Goal: Task Accomplishment & Management: Manage account settings

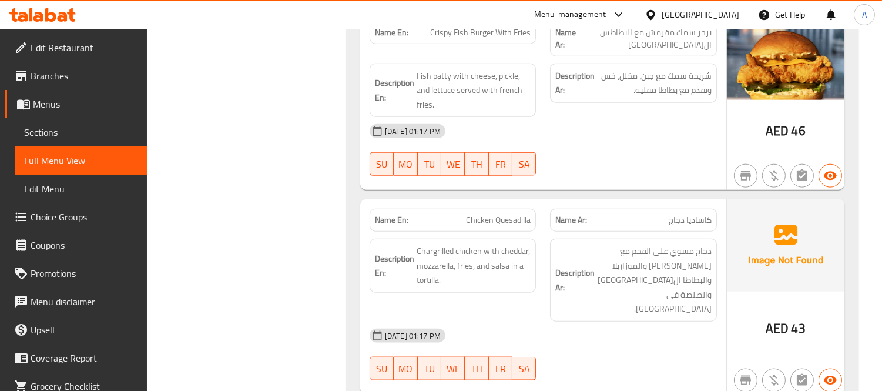
scroll to position [2806, 0]
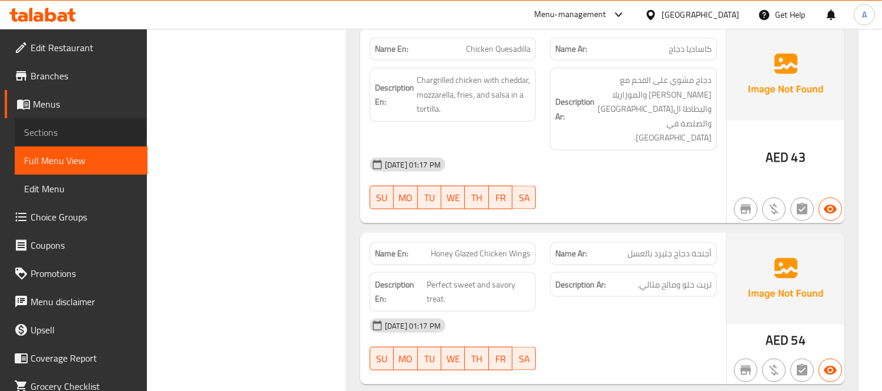
click at [79, 130] on span "Sections" at bounding box center [81, 132] width 114 height 14
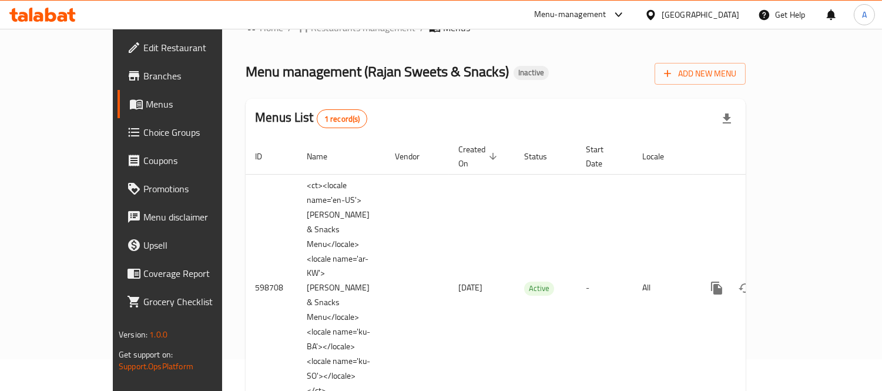
scroll to position [48, 0]
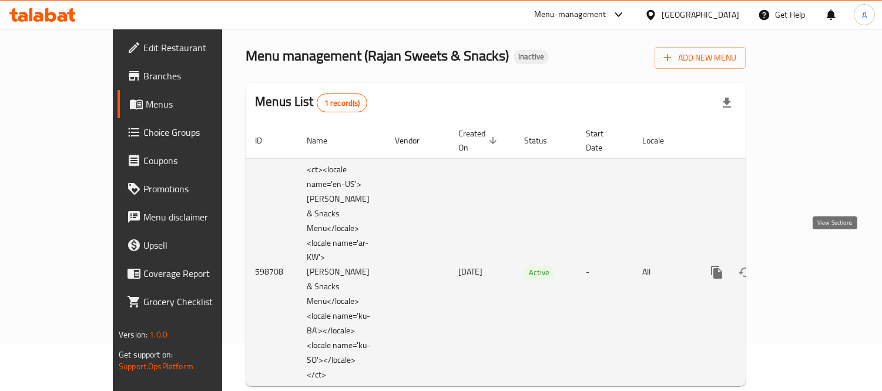
click at [808, 265] on icon "enhanced table" at bounding box center [801, 272] width 14 height 14
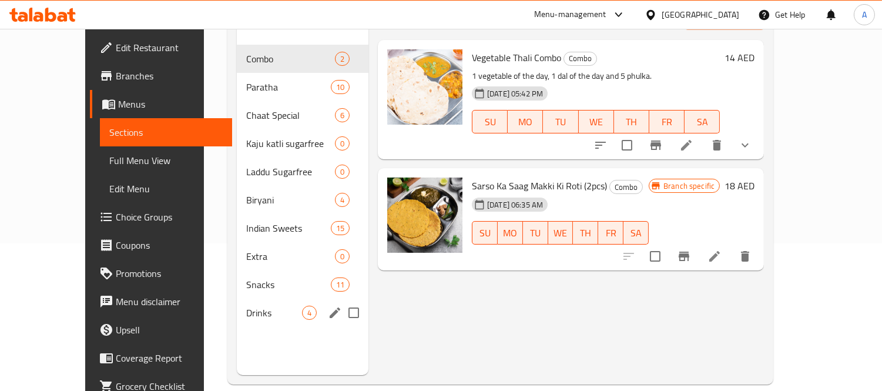
scroll to position [164, 0]
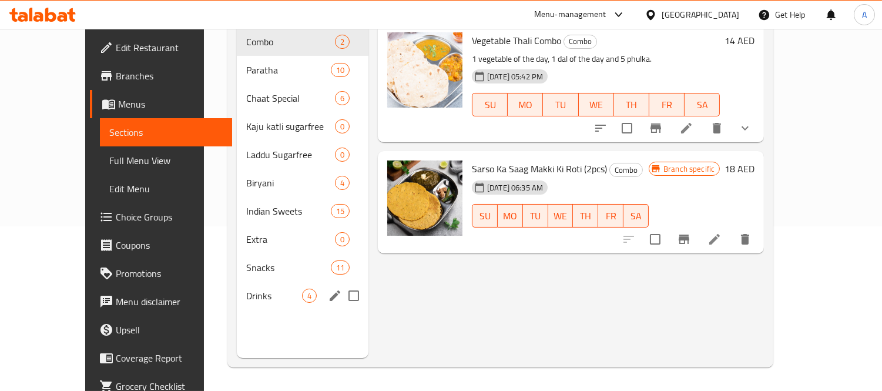
click at [258, 281] on div "Drinks 4" at bounding box center [303, 295] width 132 height 28
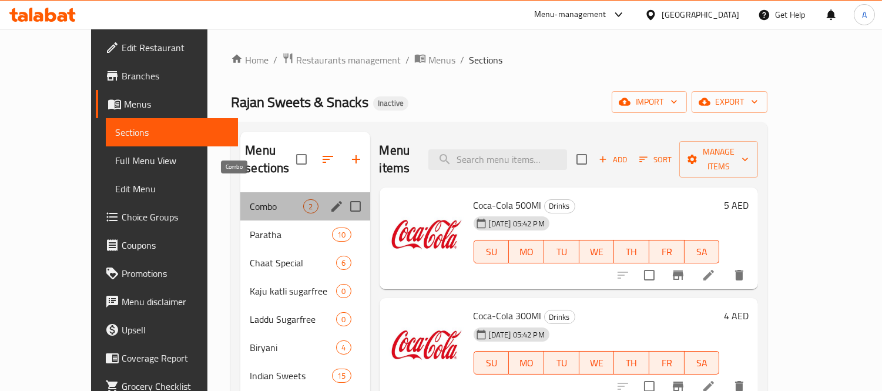
click at [258, 199] on span "Combo" at bounding box center [276, 206] width 53 height 14
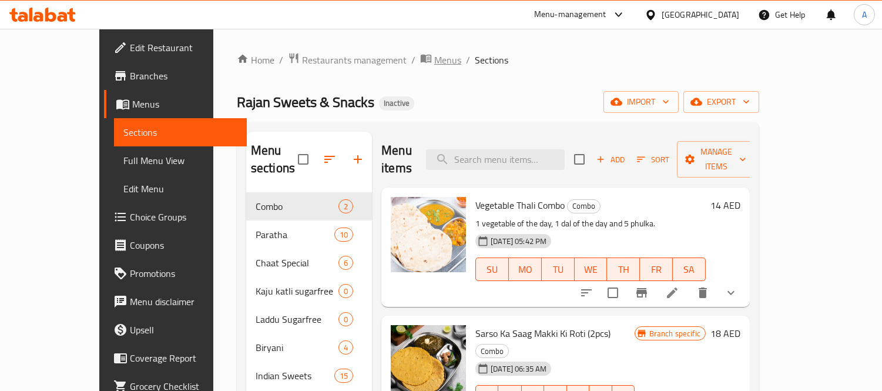
click at [434, 63] on span "Menus" at bounding box center [447, 60] width 27 height 14
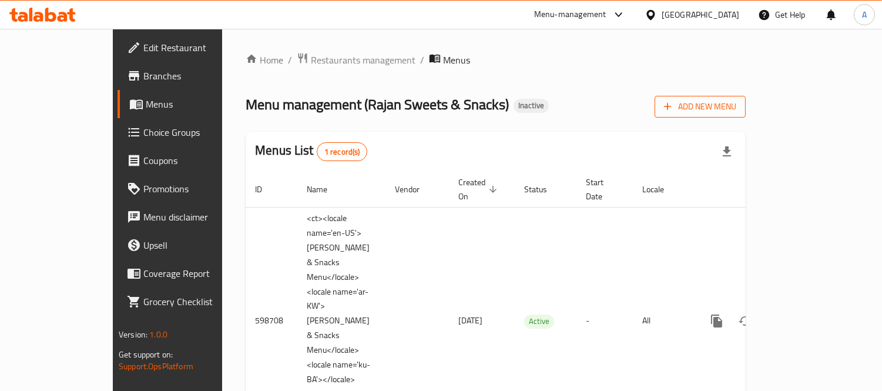
click at [736, 110] on span "Add New Menu" at bounding box center [700, 106] width 72 height 15
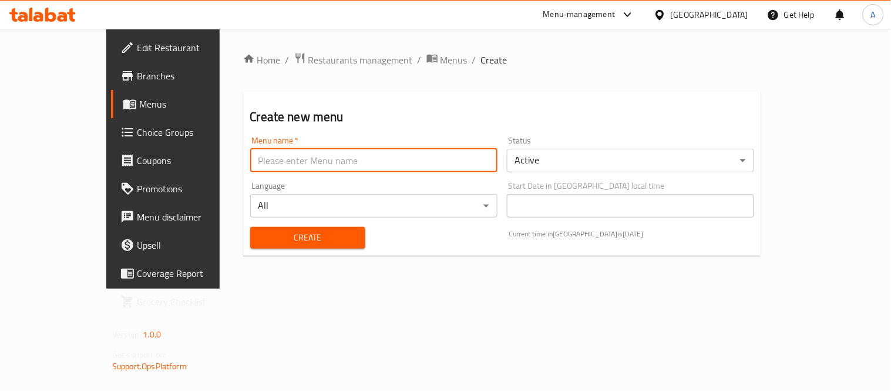
click at [358, 162] on input "text" at bounding box center [373, 160] width 247 height 23
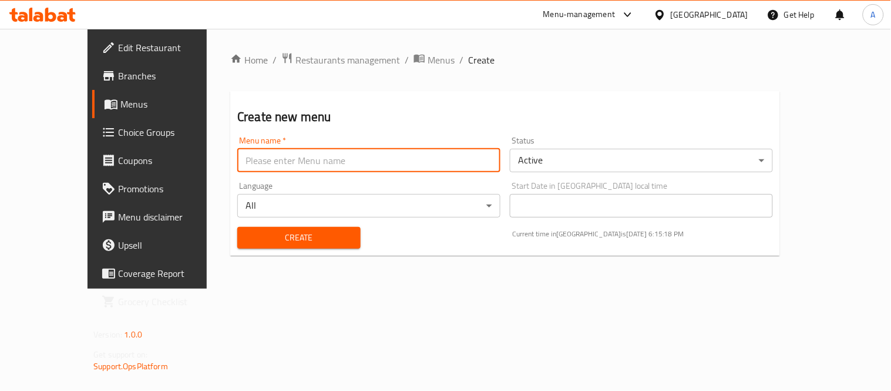
type input "New Menu"
click at [268, 234] on span "Create" at bounding box center [299, 237] width 105 height 15
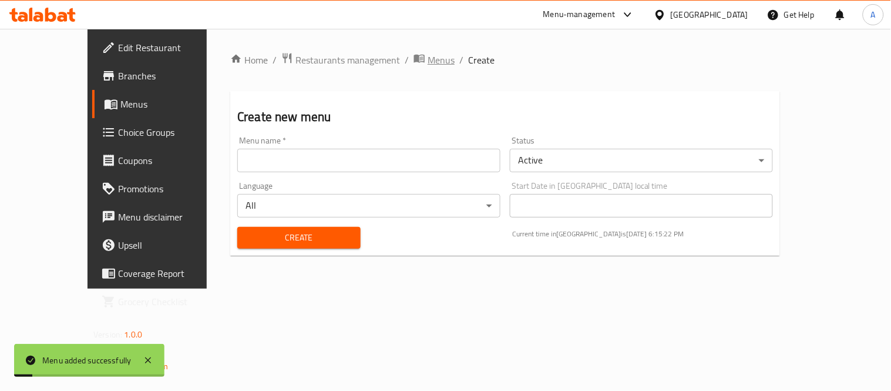
click at [428, 60] on span "Menus" at bounding box center [441, 60] width 27 height 14
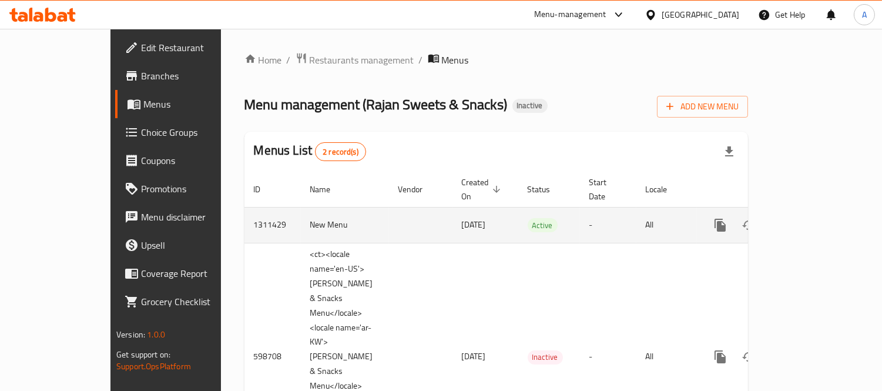
click at [812, 218] on icon "enhanced table" at bounding box center [805, 225] width 14 height 14
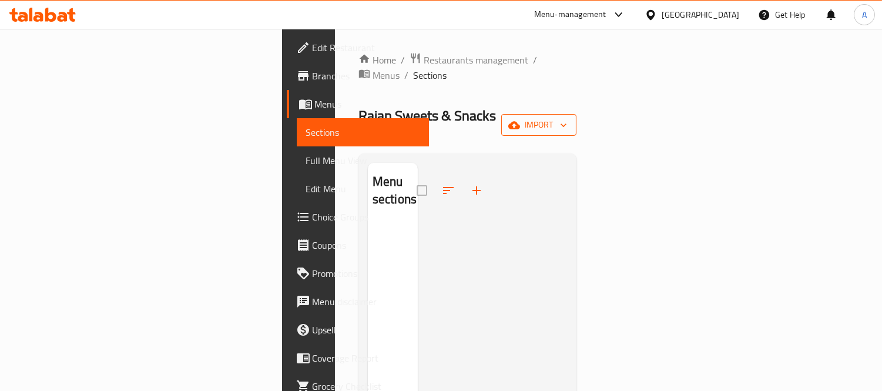
click at [576, 114] on button "import" at bounding box center [538, 125] width 75 height 22
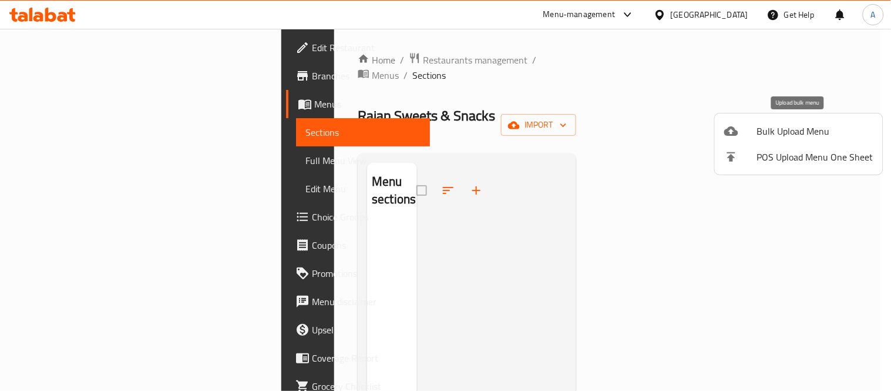
click at [760, 138] on span "Bulk Upload Menu" at bounding box center [815, 131] width 116 height 14
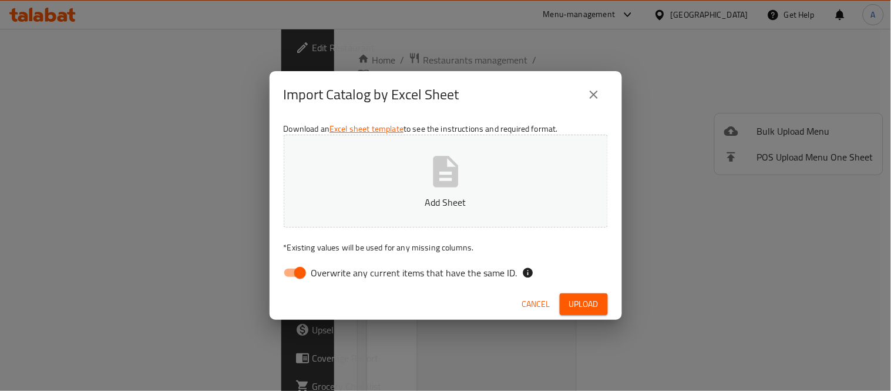
click at [588, 183] on button "Add Sheet" at bounding box center [446, 181] width 324 height 93
click at [300, 277] on input "Overwrite any current items that have the same ID." at bounding box center [300, 272] width 67 height 22
checkbox input "false"
click at [576, 307] on span "Upload" at bounding box center [583, 304] width 29 height 15
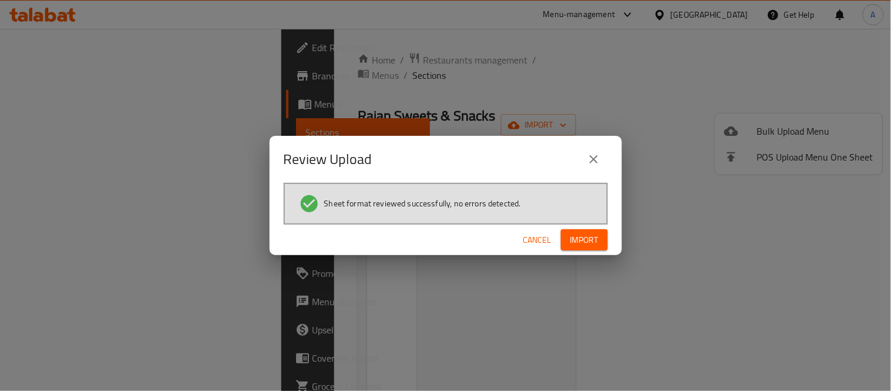
click at [582, 245] on span "Import" at bounding box center [584, 240] width 28 height 15
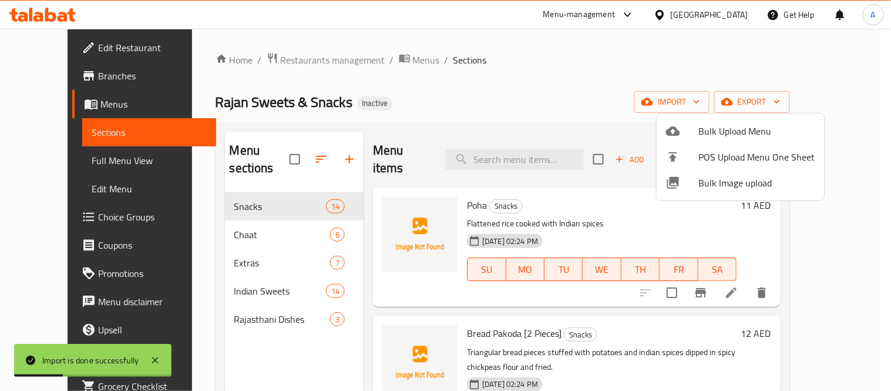
click at [802, 106] on div at bounding box center [445, 195] width 891 height 391
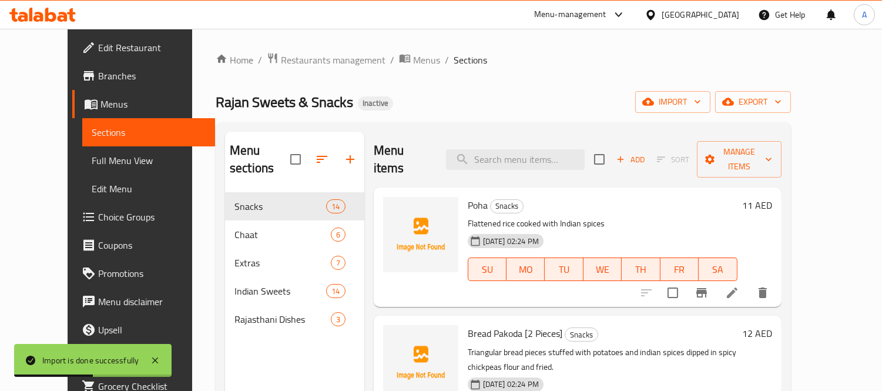
click at [781, 106] on span "export" at bounding box center [752, 102] width 57 height 15
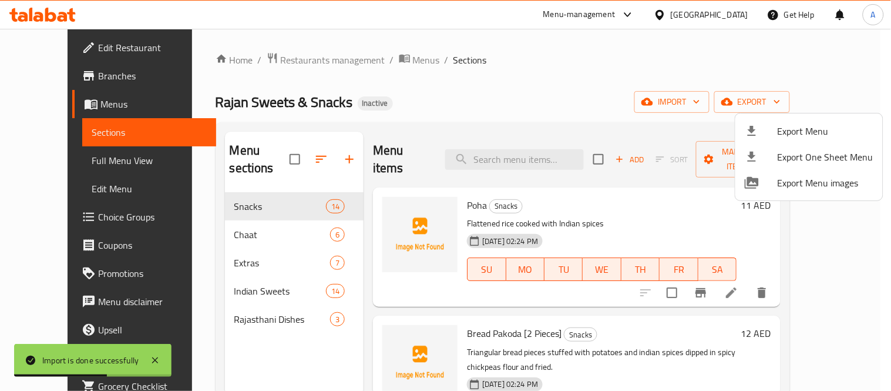
click at [761, 135] on div at bounding box center [761, 131] width 33 height 14
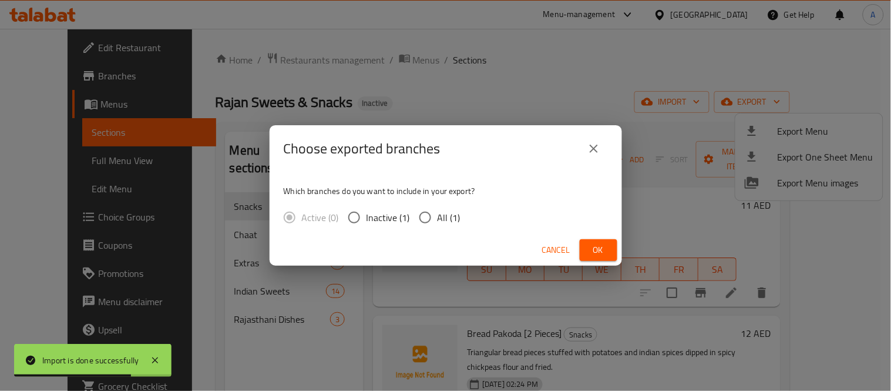
click at [442, 217] on span "All (1)" at bounding box center [449, 217] width 23 height 14
click at [438, 217] on input "All (1)" at bounding box center [425, 217] width 25 height 25
radio input "true"
click at [606, 243] on span "Ok" at bounding box center [598, 250] width 19 height 15
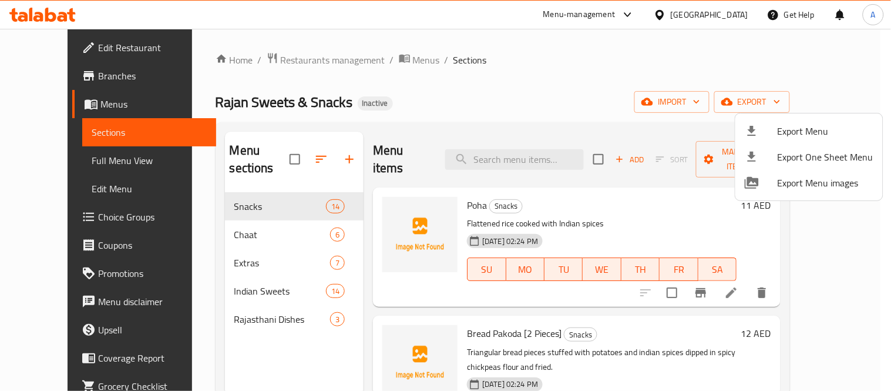
click at [283, 155] on div at bounding box center [445, 195] width 891 height 391
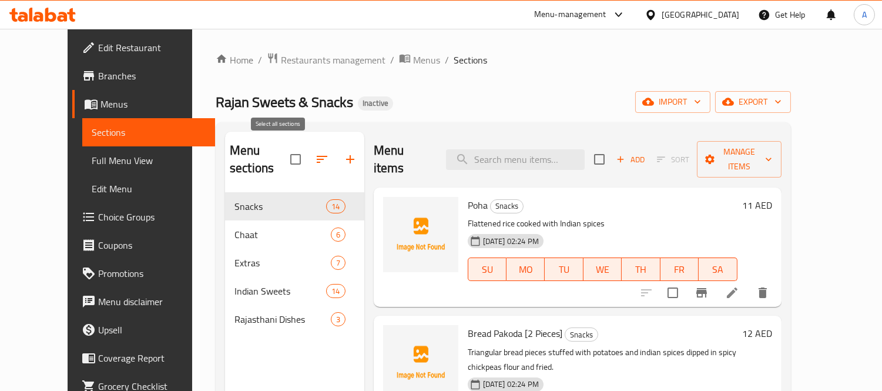
click at [283, 154] on input "checkbox" at bounding box center [295, 159] width 25 height 25
click at [283, 147] on input "checkbox" at bounding box center [295, 159] width 25 height 25
checkbox input "false"
click at [283, 150] on input "checkbox" at bounding box center [295, 159] width 25 height 22
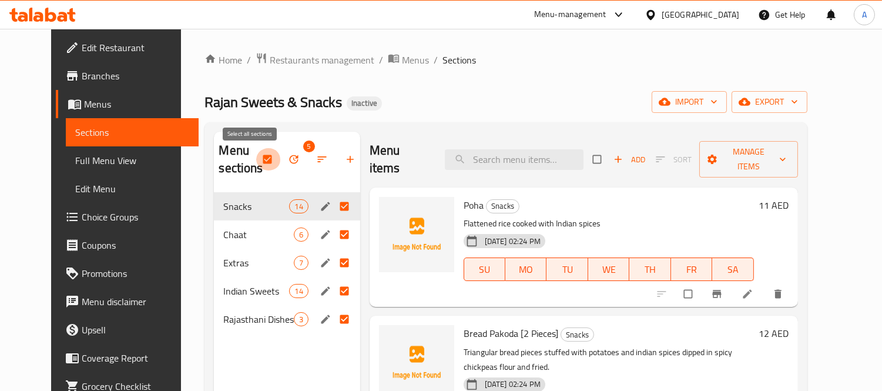
click at [257, 162] on input "checkbox" at bounding box center [268, 159] width 25 height 22
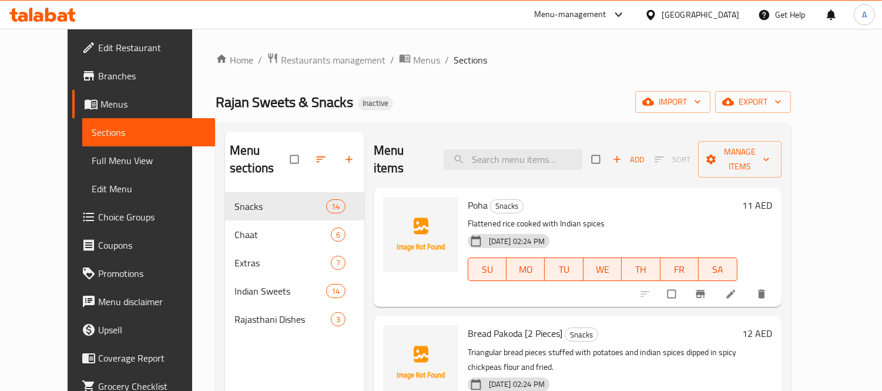
click at [283, 153] on input "checkbox" at bounding box center [295, 159] width 25 height 22
checkbox input "true"
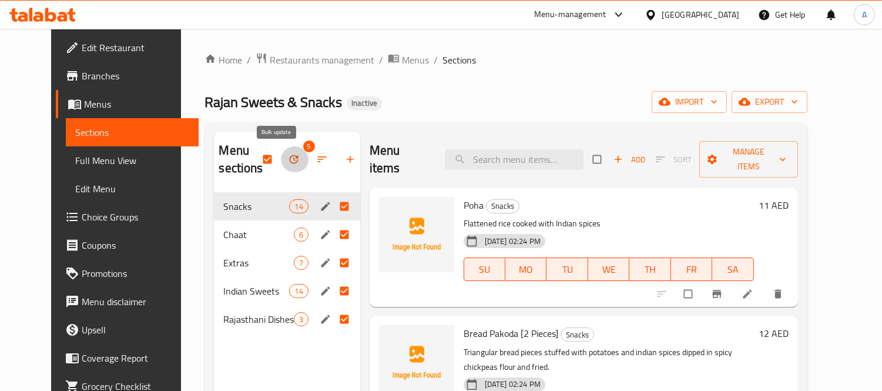
click at [288, 157] on icon "button" at bounding box center [294, 159] width 12 height 12
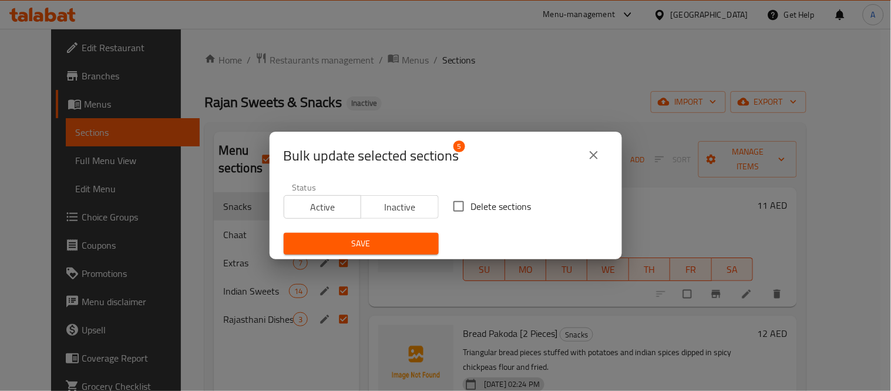
click at [446, 210] on input "Delete sections" at bounding box center [458, 206] width 25 height 25
checkbox input "true"
click at [415, 250] on span "Save" at bounding box center [361, 243] width 136 height 15
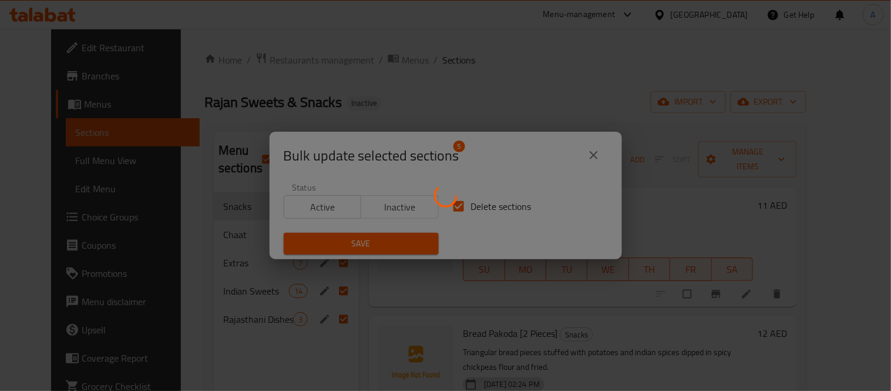
checkbox input "false"
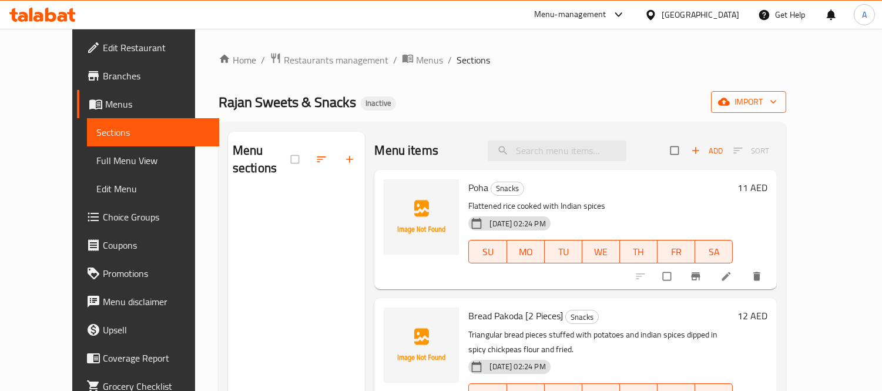
click at [777, 98] on span "import" at bounding box center [748, 102] width 56 height 15
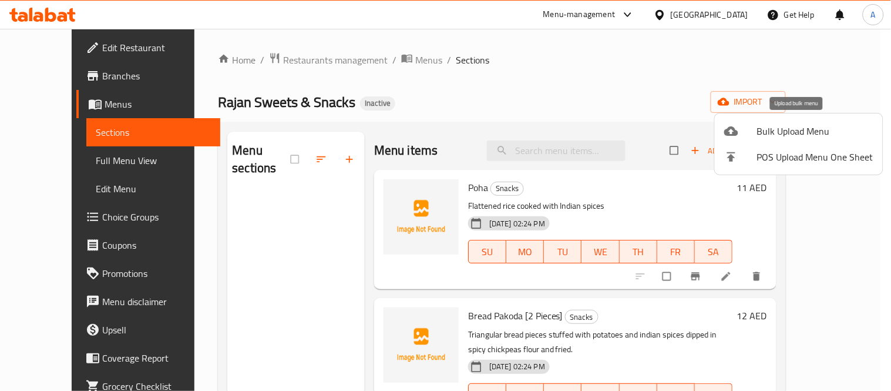
click at [772, 124] on span "Bulk Upload Menu" at bounding box center [815, 131] width 116 height 14
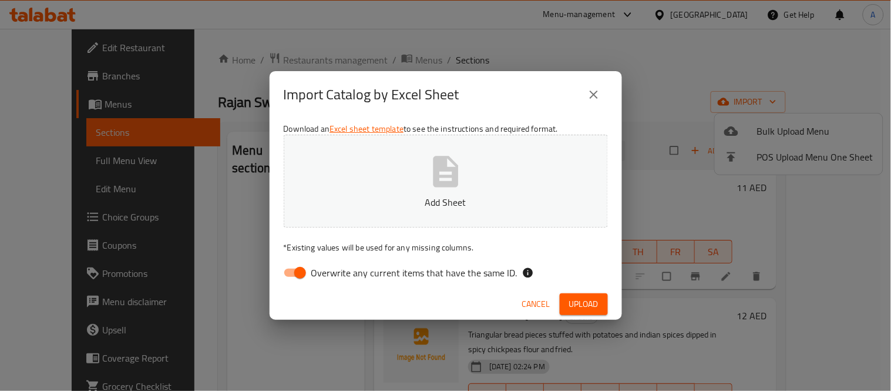
click at [506, 193] on button "Add Sheet" at bounding box center [446, 181] width 324 height 93
click at [288, 276] on input "Overwrite any current items that have the same ID." at bounding box center [300, 272] width 67 height 22
checkbox input "false"
click at [561, 304] on button "Upload" at bounding box center [584, 304] width 48 height 22
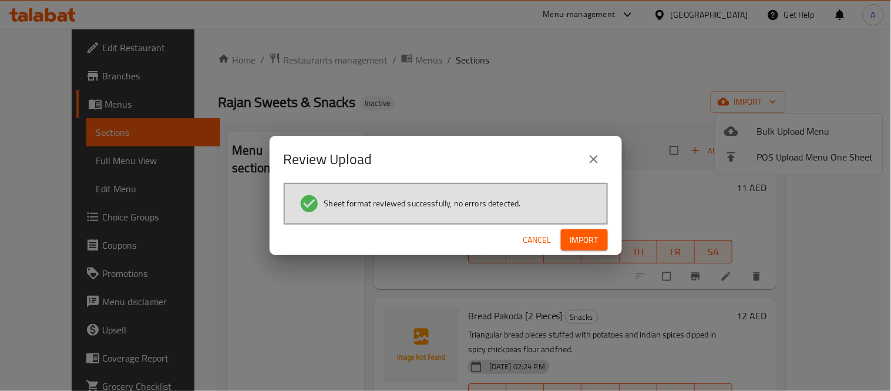
click at [590, 241] on span "Import" at bounding box center [584, 240] width 28 height 15
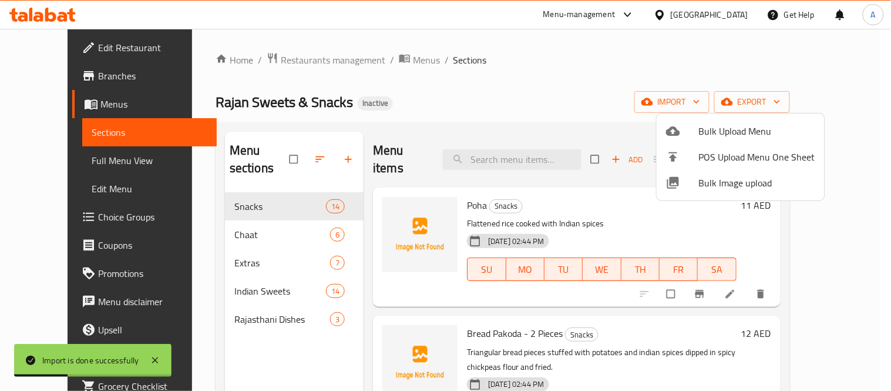
click at [230, 237] on div at bounding box center [445, 195] width 891 height 391
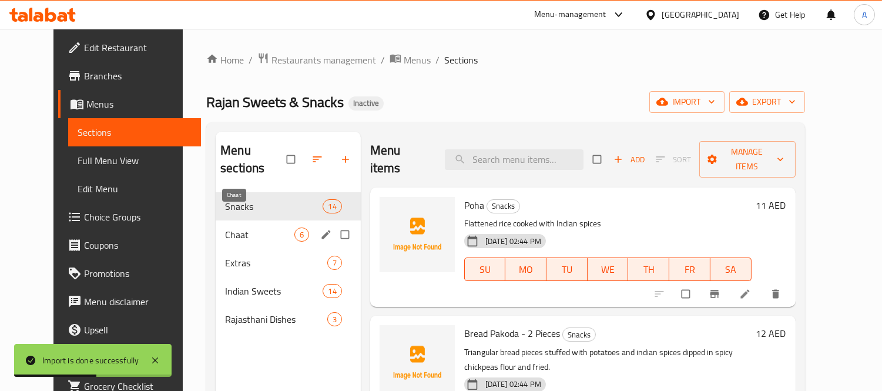
click at [225, 227] on span "Chaat" at bounding box center [259, 234] width 69 height 14
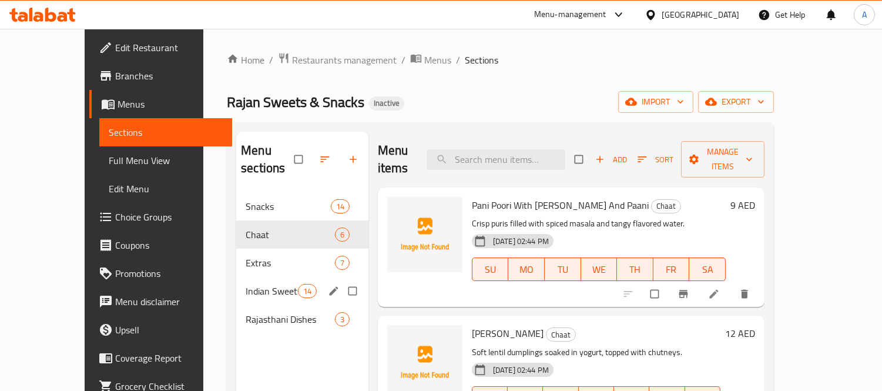
click at [341, 280] on input "Menu sections" at bounding box center [353, 291] width 25 height 22
checkbox input "true"
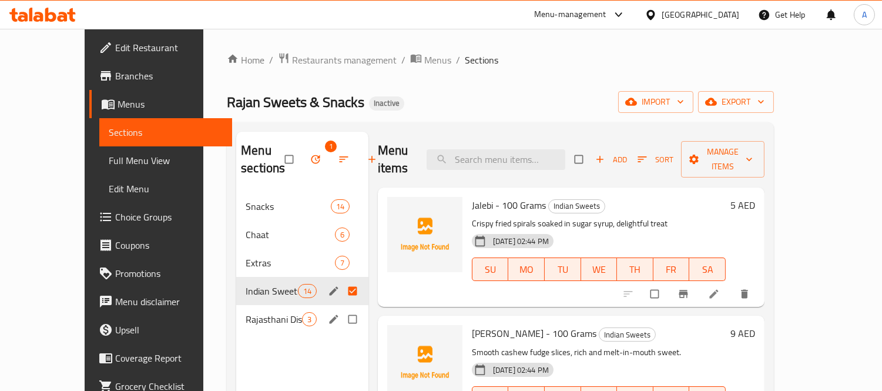
click at [341, 324] on input "Menu sections" at bounding box center [353, 319] width 25 height 22
checkbox input "true"
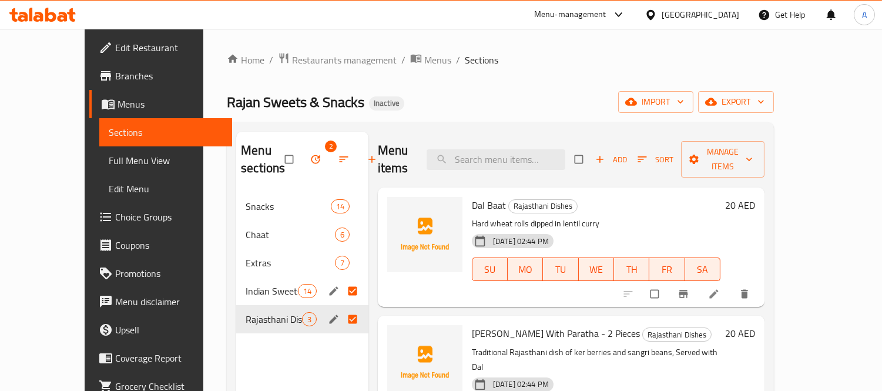
click at [310, 165] on icon "button" at bounding box center [316, 159] width 12 height 12
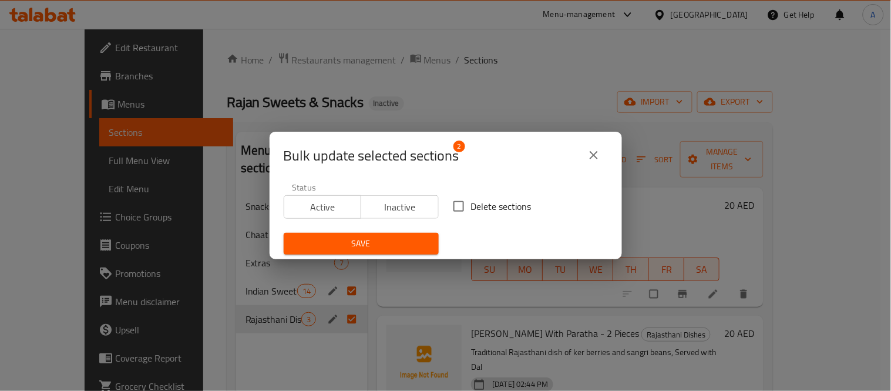
click at [455, 213] on input "Delete sections" at bounding box center [458, 206] width 25 height 25
checkbox input "true"
click at [396, 236] on button "Save" at bounding box center [361, 244] width 155 height 22
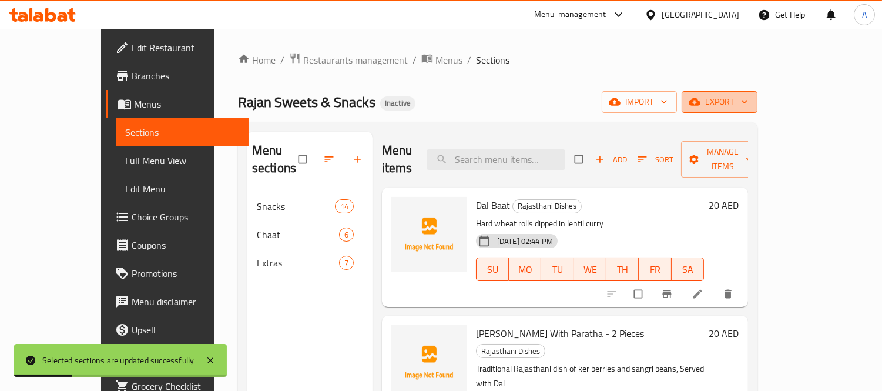
click at [748, 100] on span "export" at bounding box center [719, 102] width 57 height 15
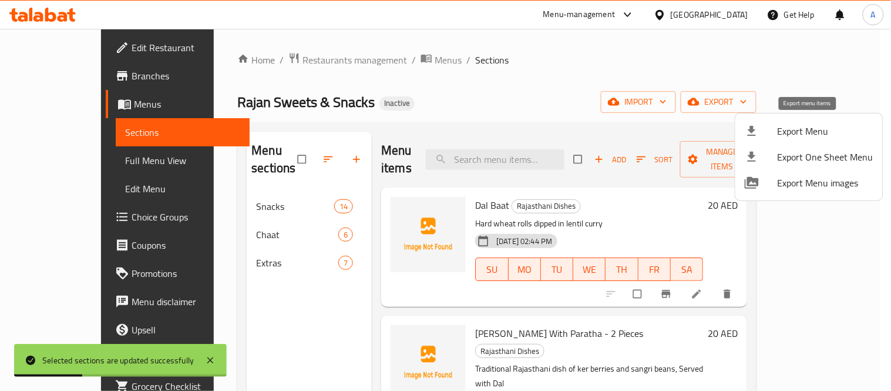
click at [786, 124] on span "Export Menu" at bounding box center [826, 131] width 96 height 14
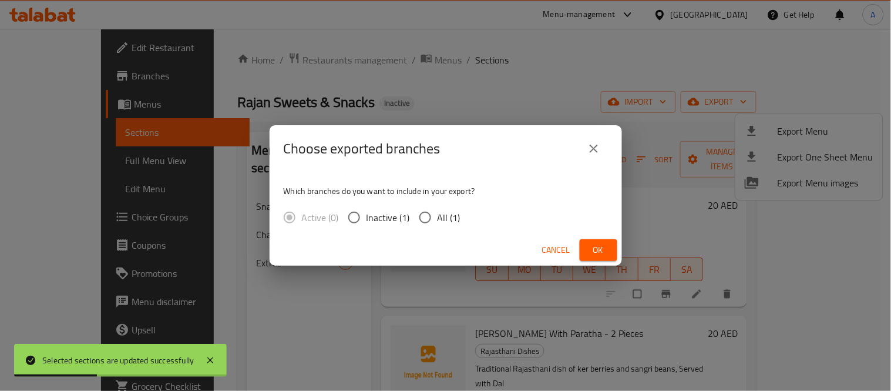
click at [447, 214] on span "All (1)" at bounding box center [449, 217] width 23 height 14
click at [438, 214] on input "All (1)" at bounding box center [425, 217] width 25 height 25
radio input "true"
click at [604, 256] on span "Ok" at bounding box center [598, 250] width 19 height 15
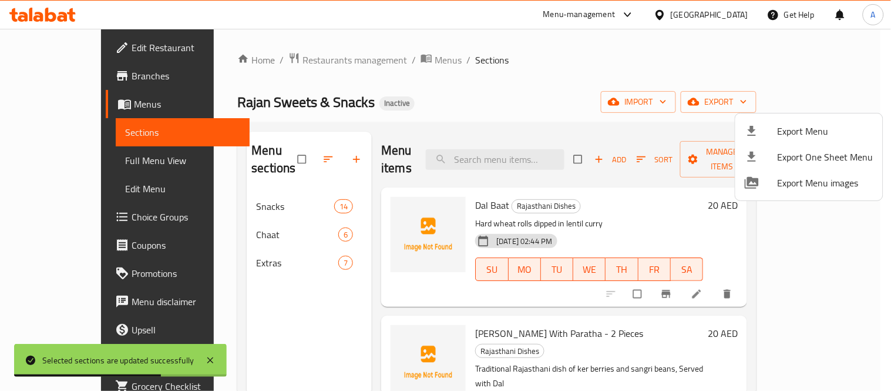
click at [479, 56] on div at bounding box center [445, 195] width 891 height 391
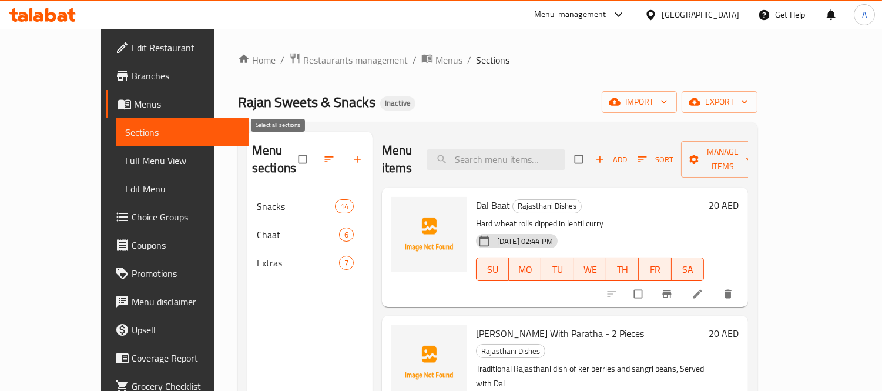
click at [291, 153] on input "checkbox" at bounding box center [303, 159] width 25 height 22
checkbox input "false"
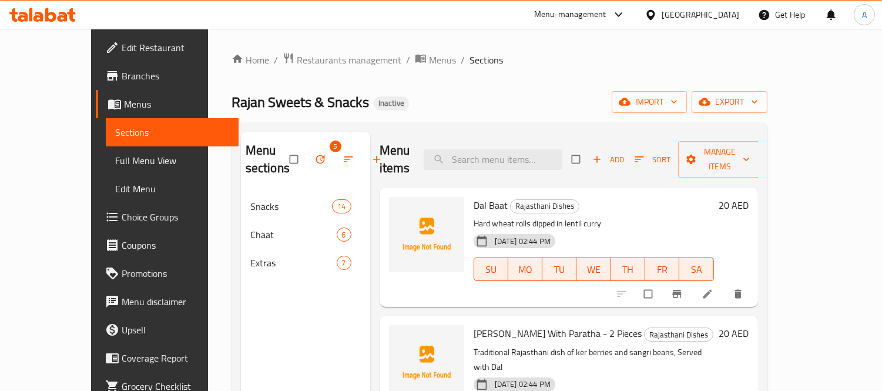
click at [314, 161] on span "button" at bounding box center [321, 159] width 14 height 12
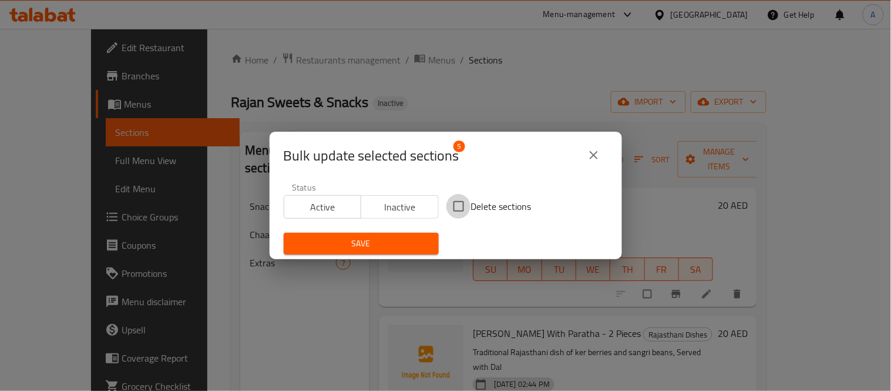
click at [448, 211] on input "Delete sections" at bounding box center [458, 206] width 25 height 25
checkbox input "true"
click at [395, 239] on span "Save" at bounding box center [361, 243] width 136 height 15
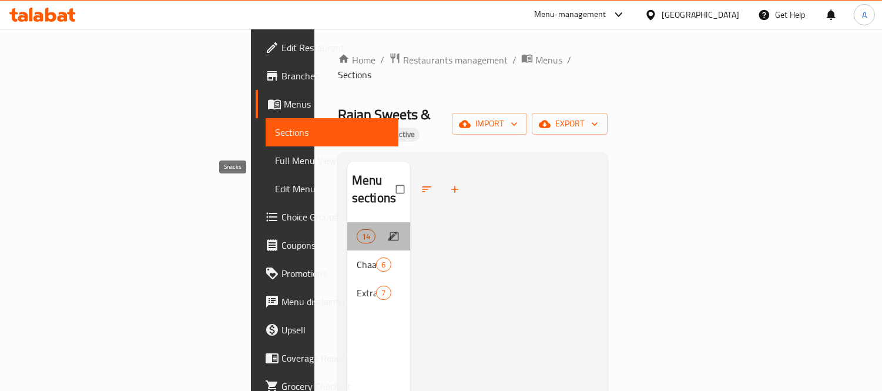
click at [357, 229] on span "Snacks" at bounding box center [357, 236] width 0 height 14
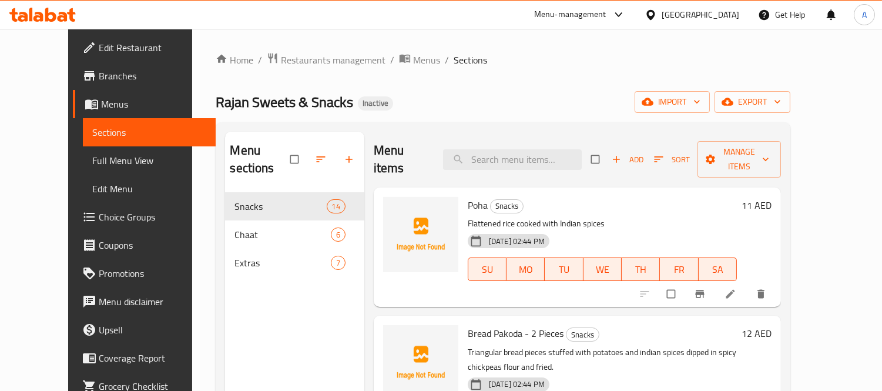
click at [283, 154] on input "checkbox" at bounding box center [295, 159] width 25 height 22
checkbox input "true"
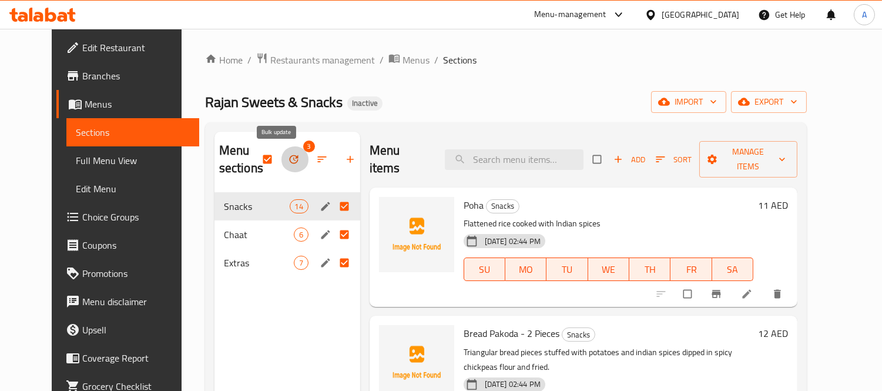
click at [288, 162] on span "button" at bounding box center [295, 159] width 14 height 12
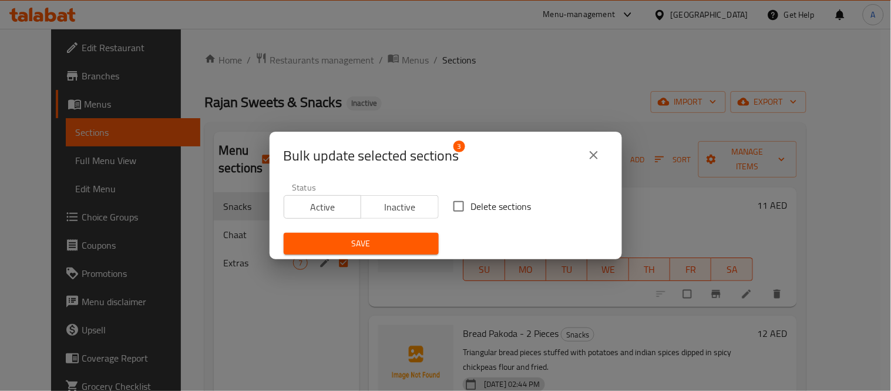
click at [459, 206] on input "Delete sections" at bounding box center [458, 206] width 25 height 25
checkbox input "true"
click at [406, 251] on button "Save" at bounding box center [361, 244] width 155 height 22
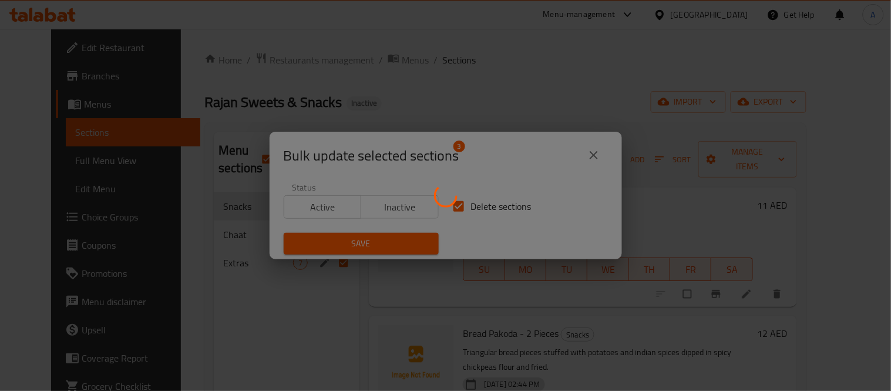
checkbox input "false"
